Goal: Task Accomplishment & Management: Use online tool/utility

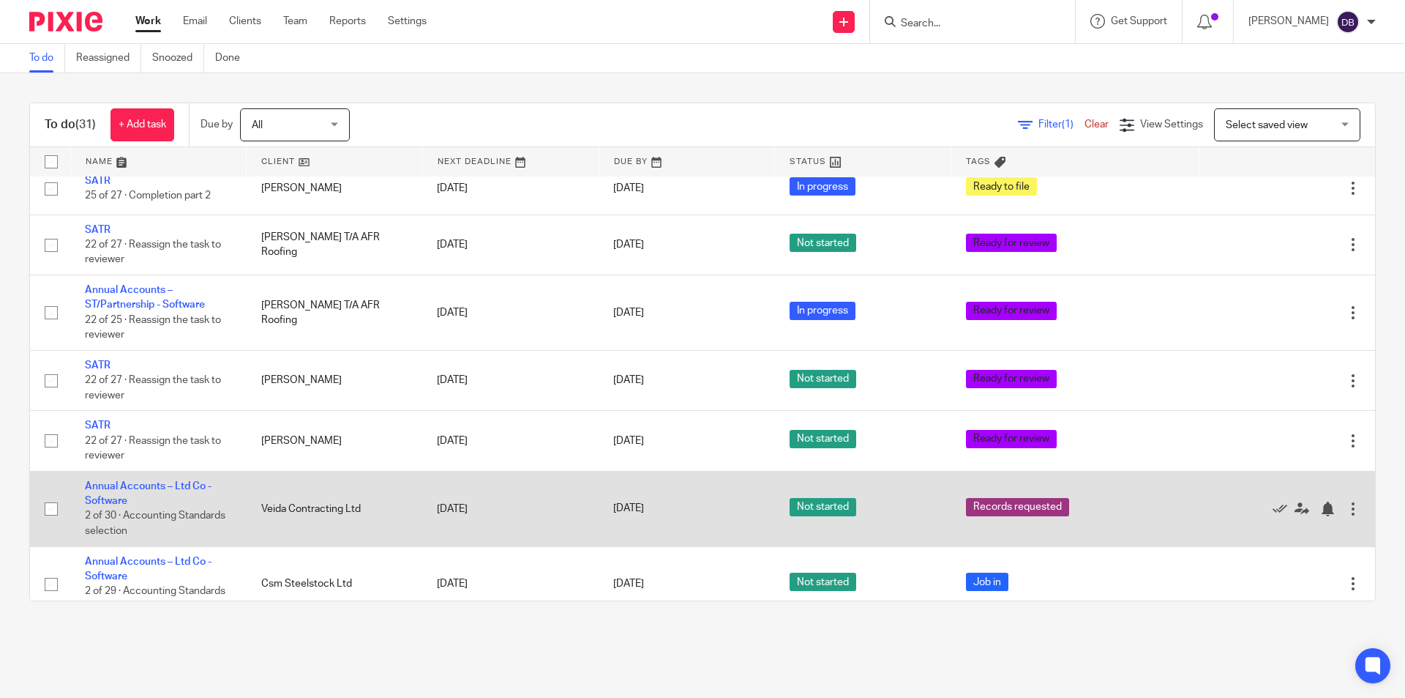
scroll to position [1560, 0]
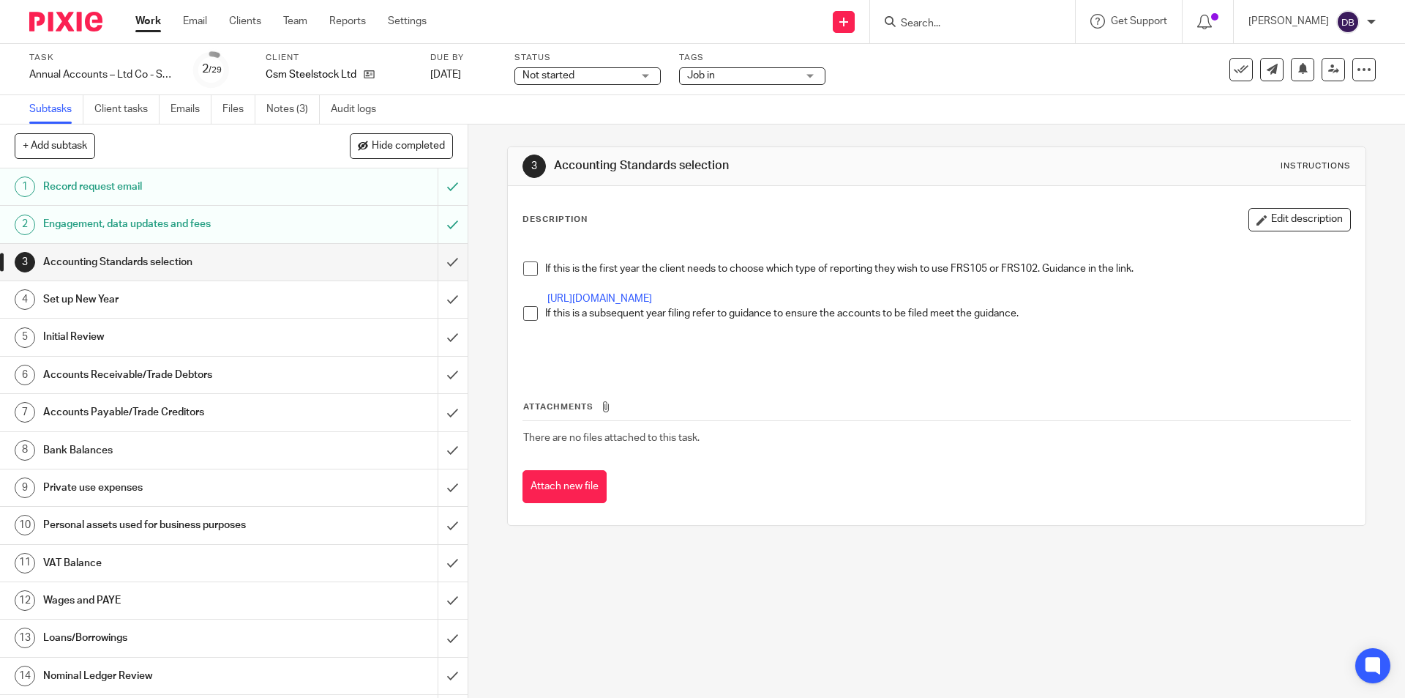
click at [525, 321] on span at bounding box center [530, 313] width 15 height 15
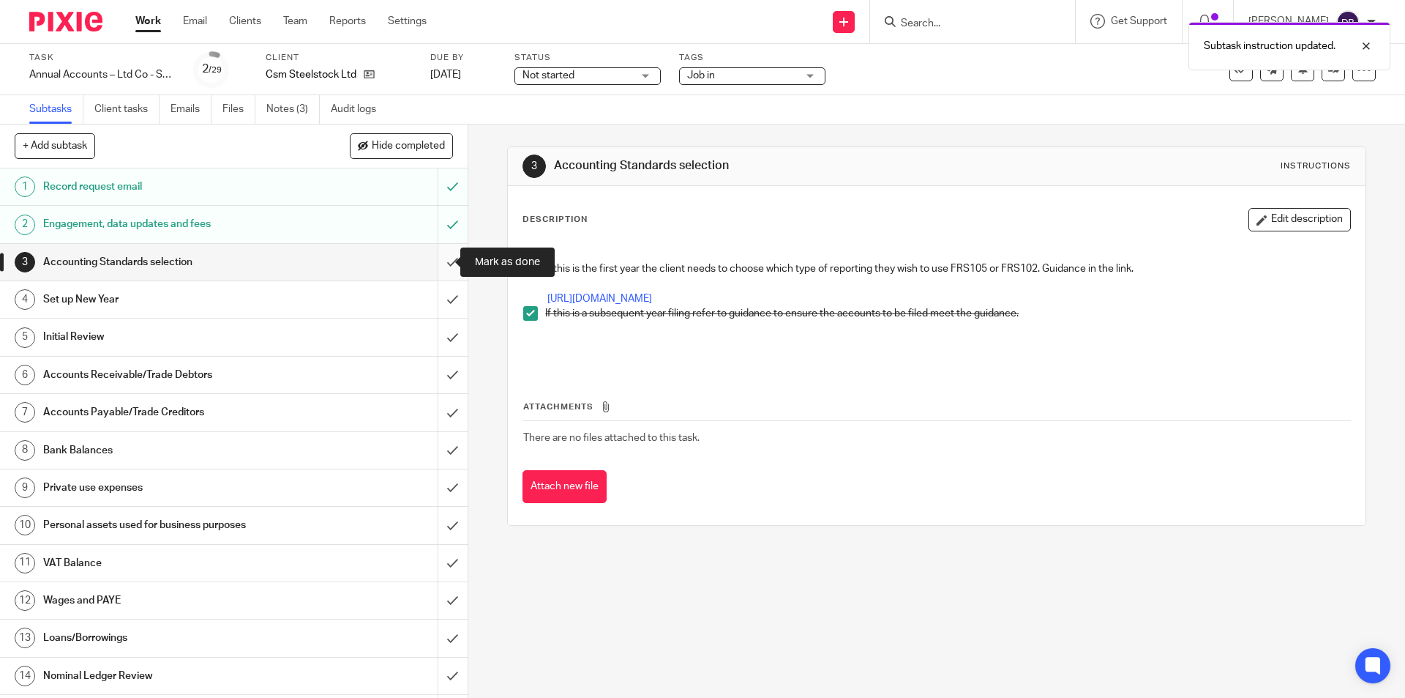
click at [438, 264] on input "submit" at bounding box center [234, 262] width 468 height 37
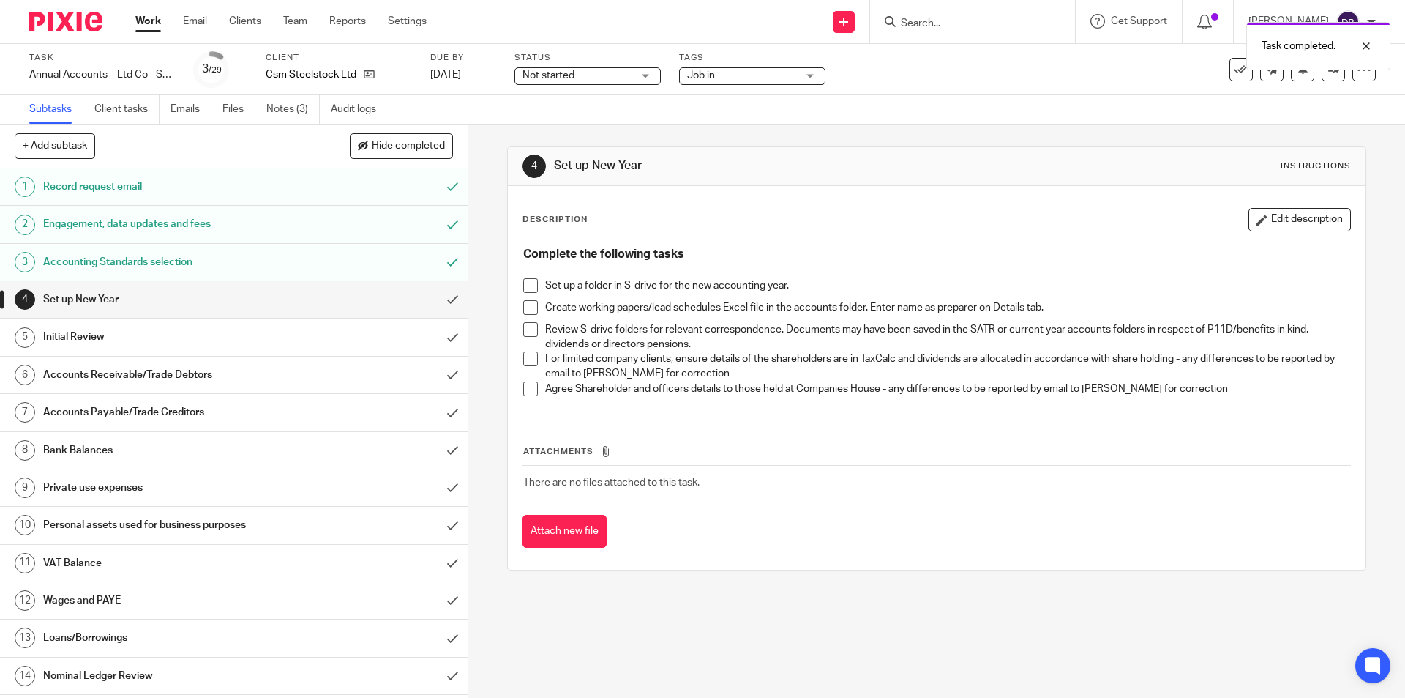
click at [529, 281] on span at bounding box center [530, 285] width 15 height 15
click at [523, 305] on span at bounding box center [530, 307] width 15 height 15
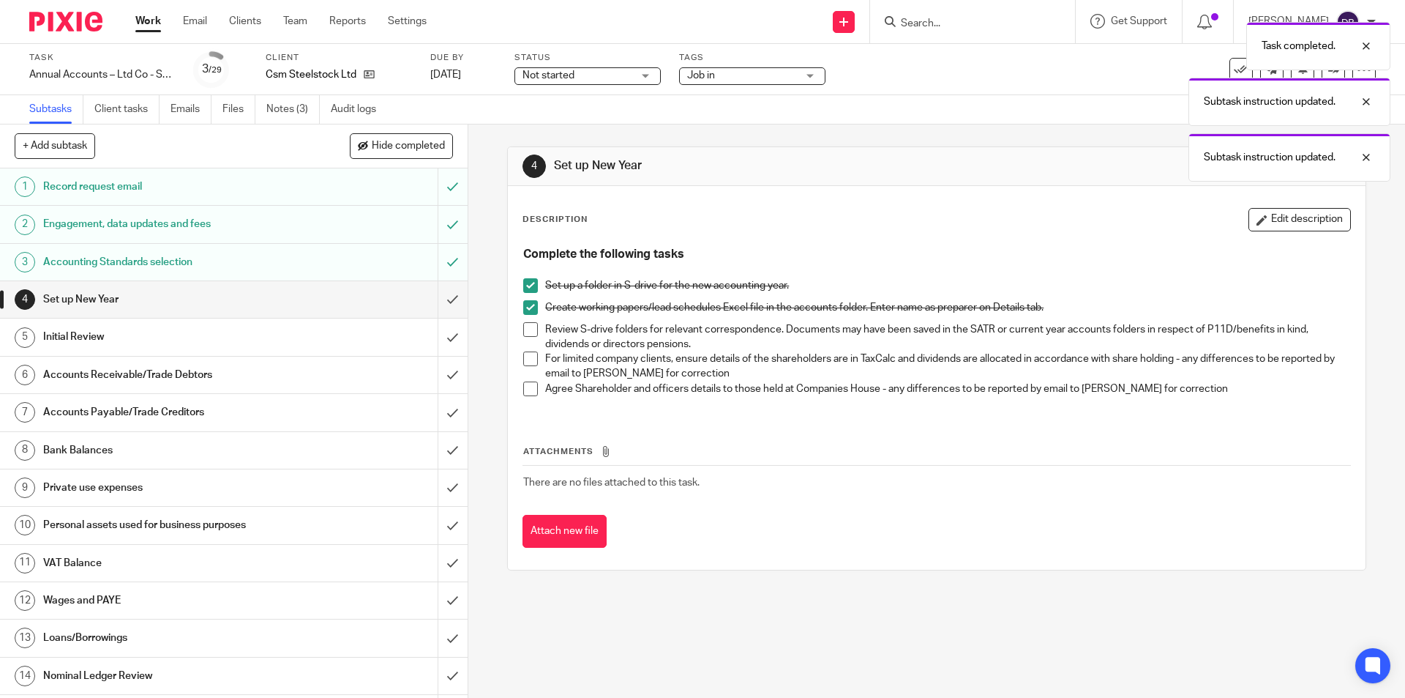
click at [531, 330] on span at bounding box center [530, 329] width 15 height 15
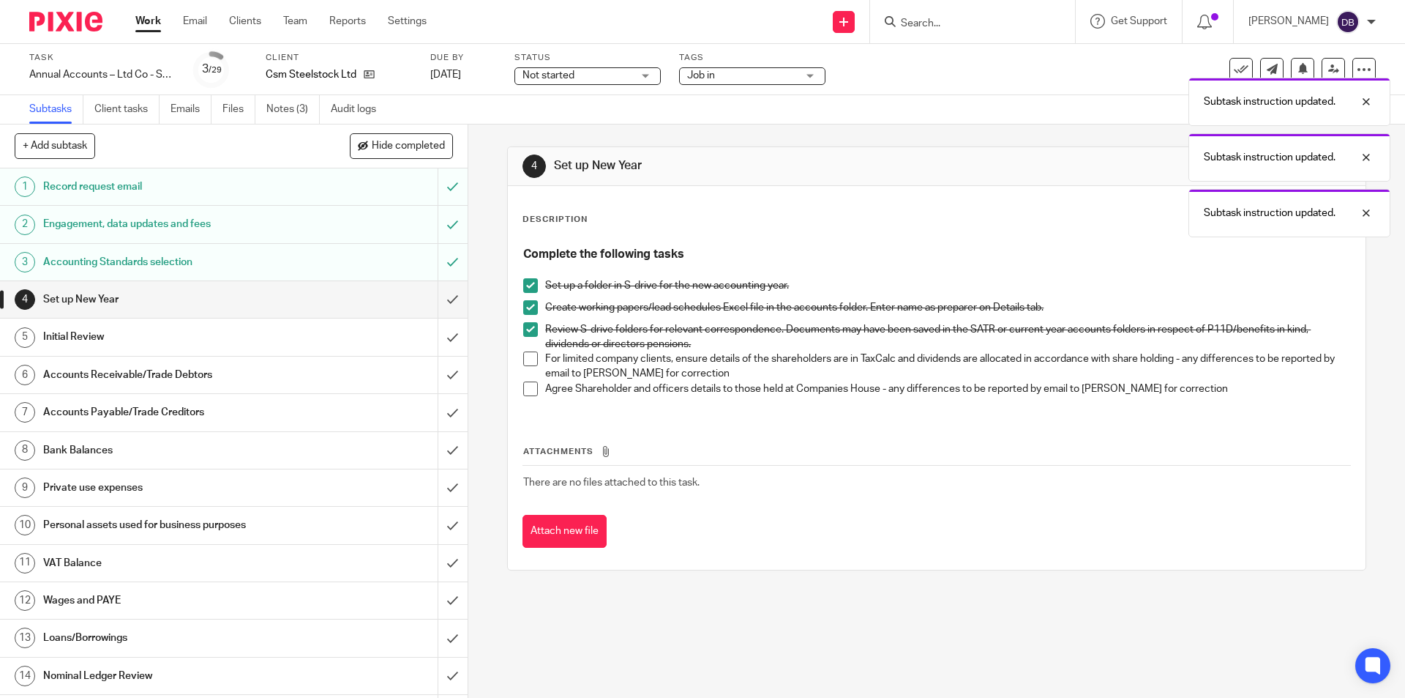
click at [529, 359] on span at bounding box center [530, 358] width 15 height 15
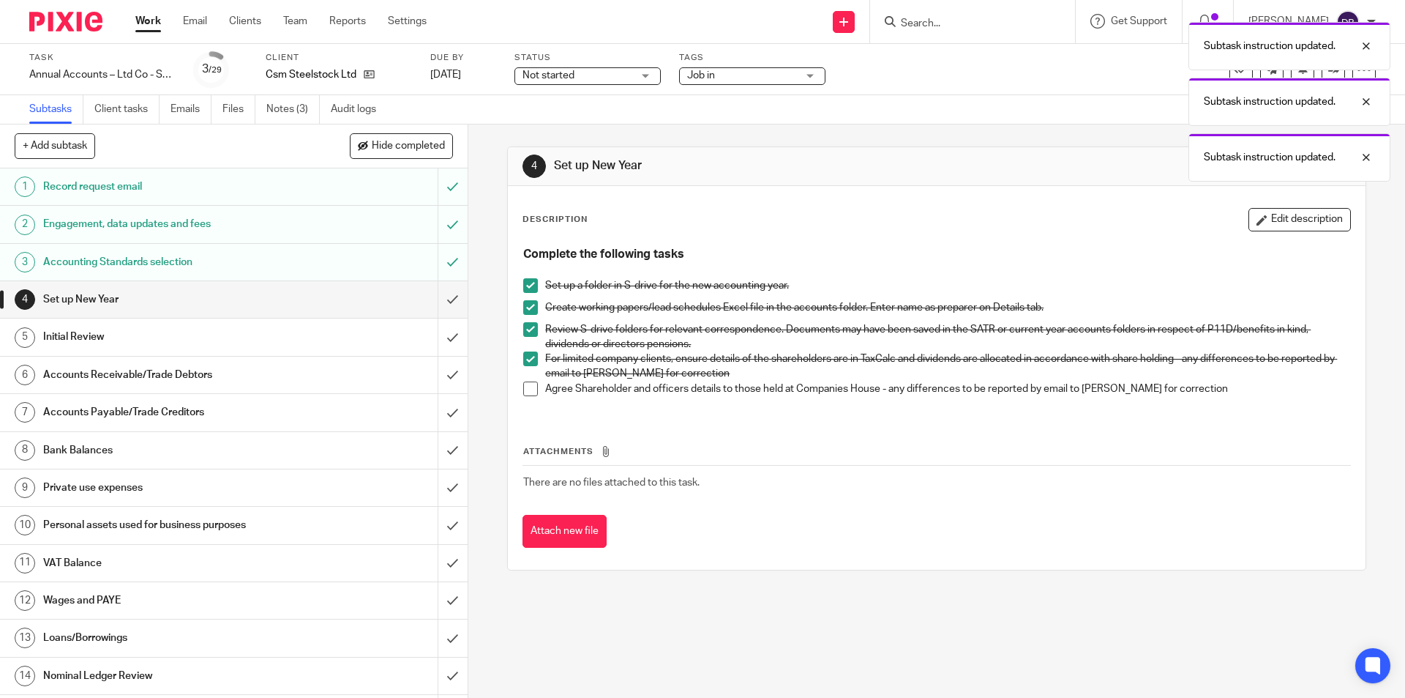
click at [524, 385] on span at bounding box center [530, 388] width 15 height 15
click at [441, 299] on input "submit" at bounding box center [234, 299] width 468 height 37
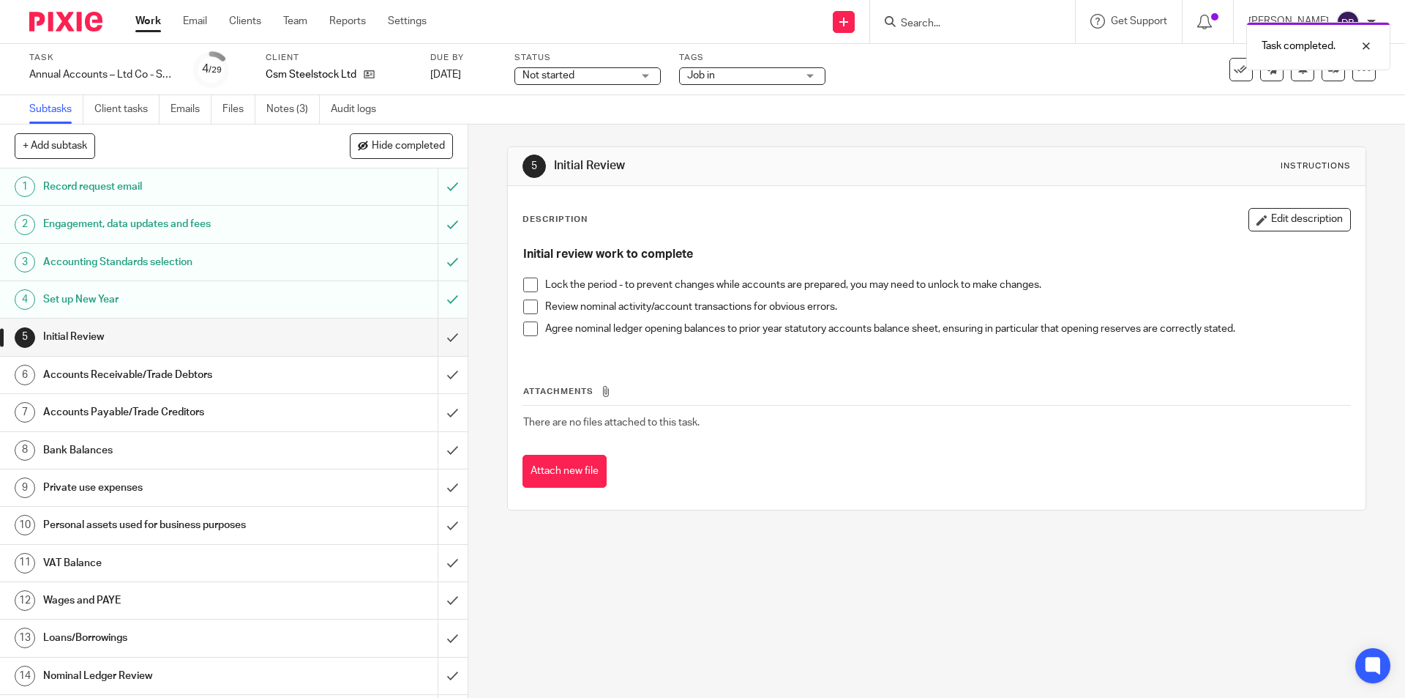
click at [529, 308] on span at bounding box center [530, 306] width 15 height 15
click at [530, 329] on span at bounding box center [530, 328] width 15 height 15
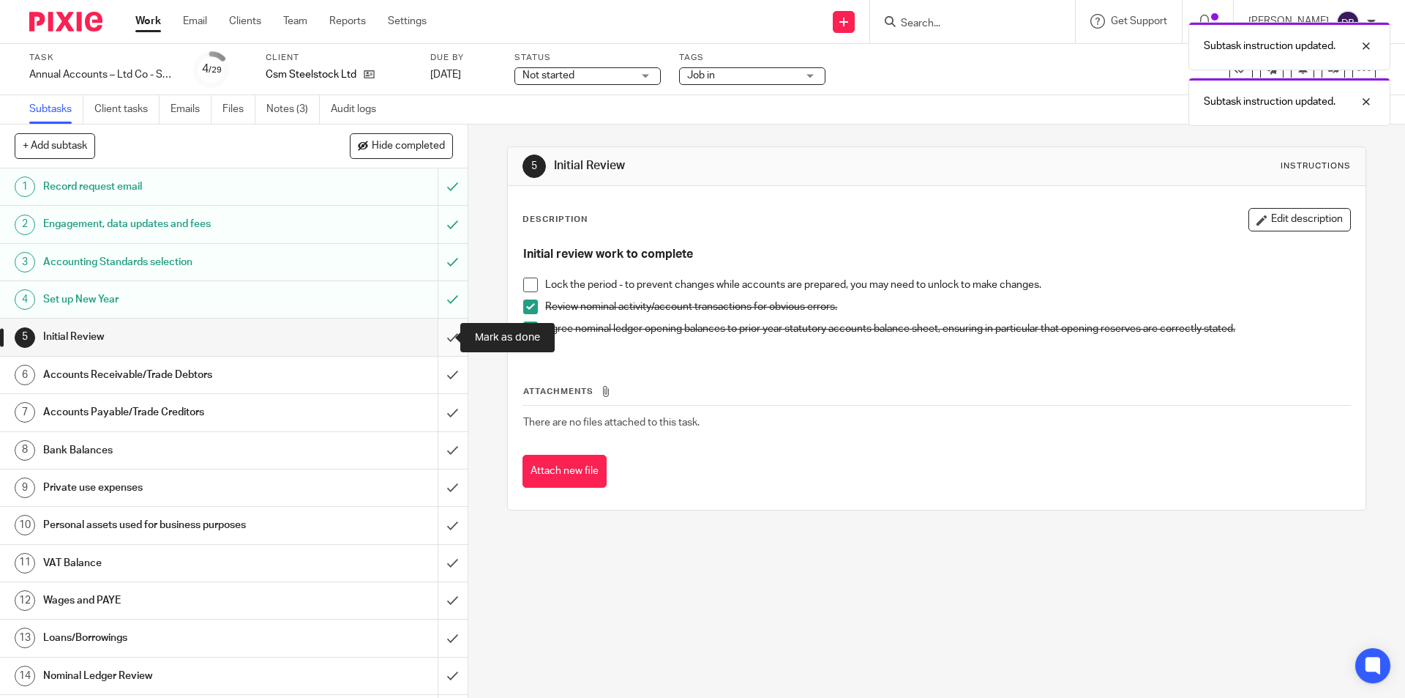
click at [435, 334] on input "submit" at bounding box center [234, 336] width 468 height 37
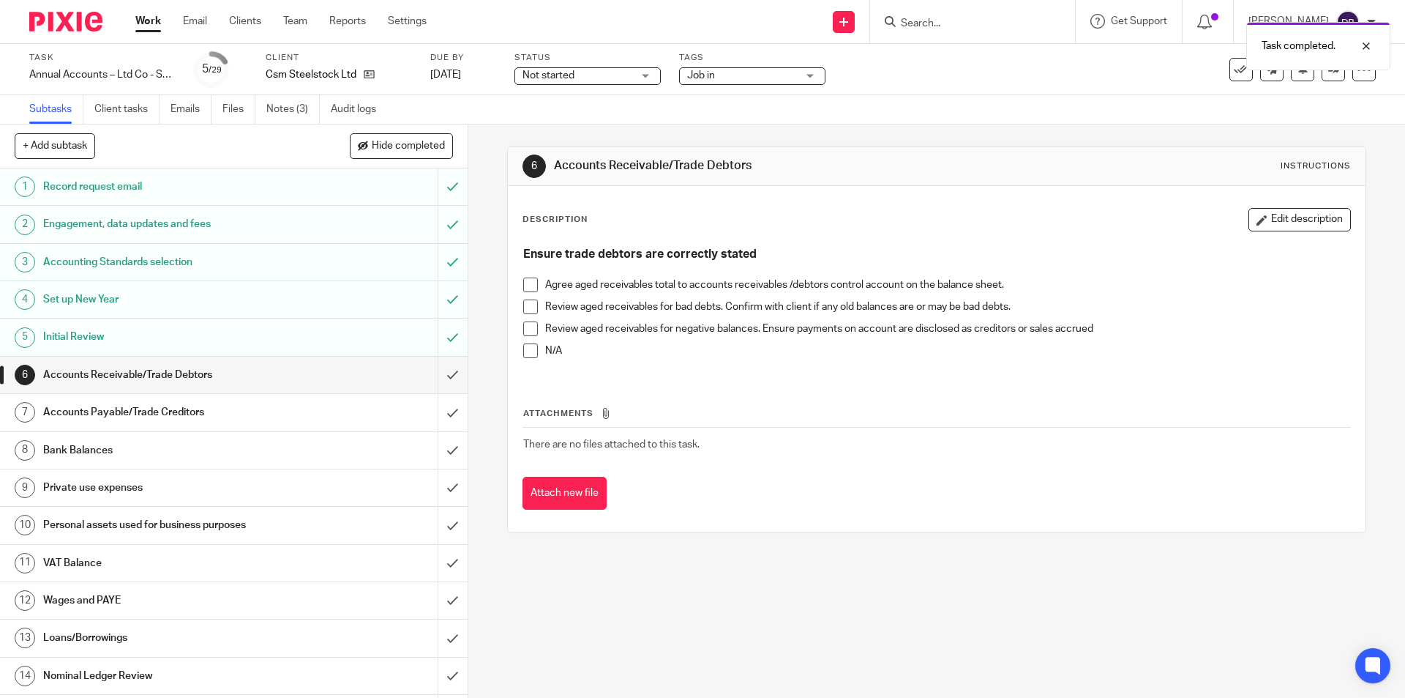
click at [531, 281] on span at bounding box center [530, 284] width 15 height 15
